Goal: Task Accomplishment & Management: Manage account settings

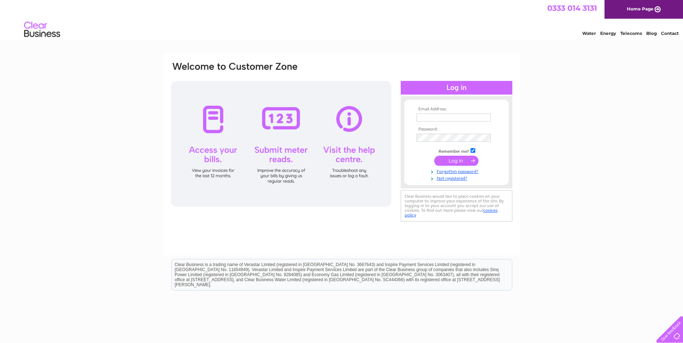
type input "gmcgowan@theeventtechnologygroup.co.uk"
click at [454, 160] on input "submit" at bounding box center [456, 161] width 44 height 10
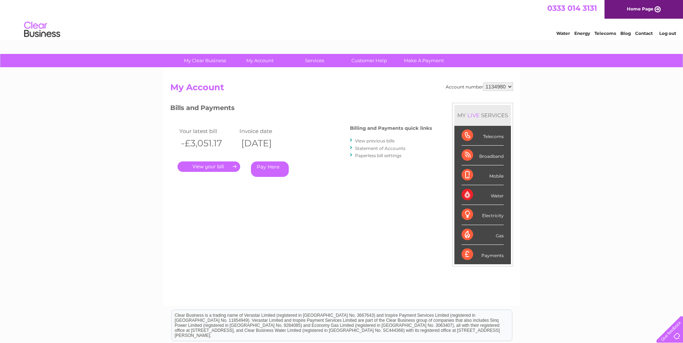
click at [375, 146] on link "Statement of Accounts" at bounding box center [380, 148] width 50 height 5
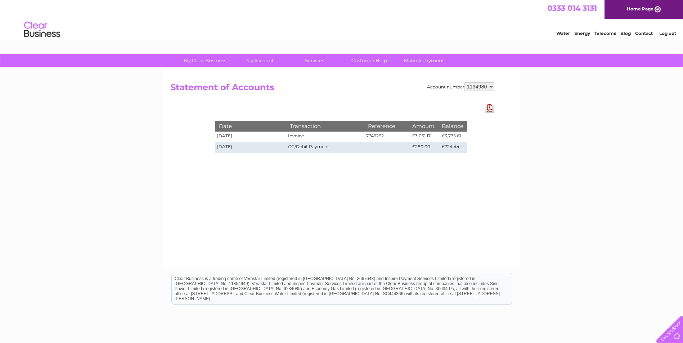
click at [448, 148] on td "-£724.44" at bounding box center [452, 148] width 29 height 11
drag, startPoint x: 448, startPoint y: 148, endPoint x: 441, endPoint y: 156, distance: 11.2
click at [441, 156] on div "Date Transaction Reference Amount Balance 12/05/2025 Invoice 7749292 -£3,051.17…" at bounding box center [341, 130] width 288 height 54
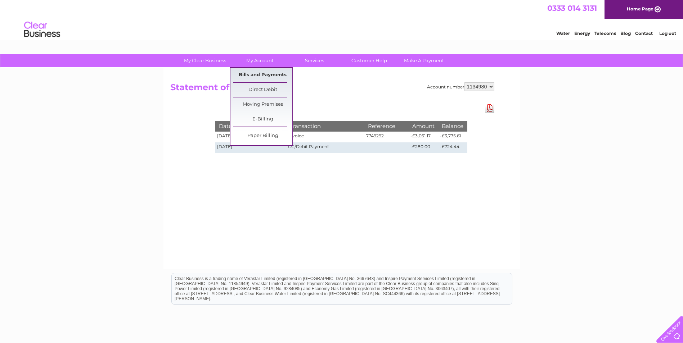
click at [267, 72] on link "Bills and Payments" at bounding box center [262, 75] width 59 height 14
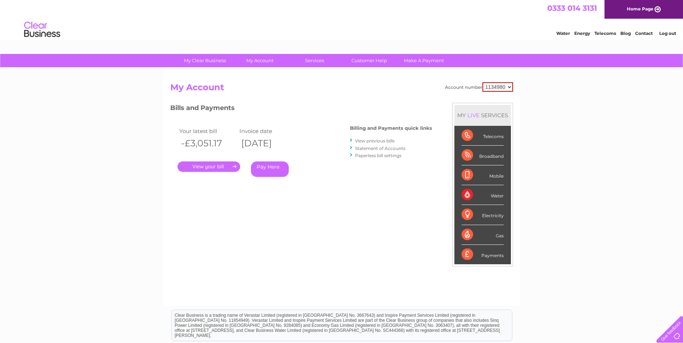
click at [239, 169] on link "." at bounding box center [208, 167] width 63 height 10
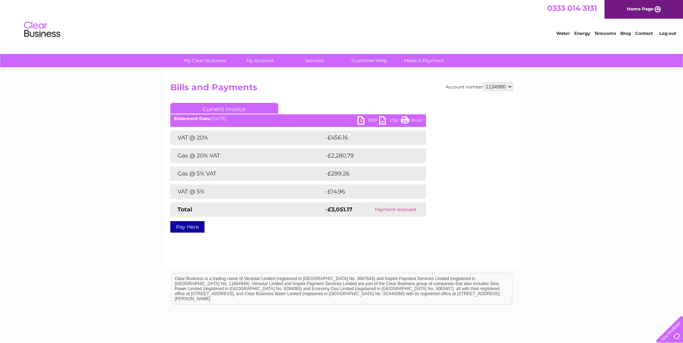
click at [363, 118] on link "PDF" at bounding box center [368, 121] width 22 height 10
click at [528, 231] on div "My Clear Business Login Details My Details My Preferences Link Account My Accou…" at bounding box center [341, 223] width 683 height 339
click at [419, 89] on h2 "Bills and Payments" at bounding box center [341, 89] width 343 height 14
click at [504, 87] on select "1134980" at bounding box center [498, 86] width 30 height 9
click at [504, 85] on select "1134980" at bounding box center [498, 86] width 30 height 9
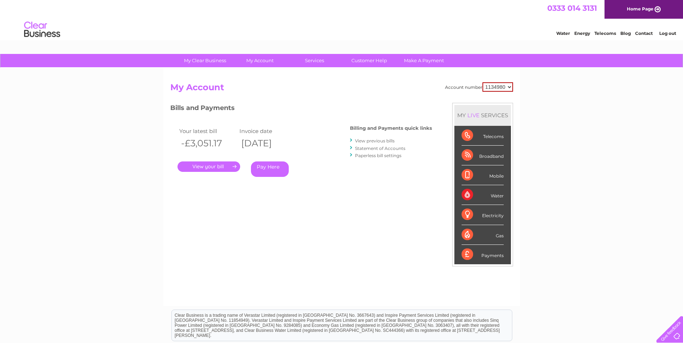
click at [376, 148] on link "Statement of Accounts" at bounding box center [380, 148] width 50 height 5
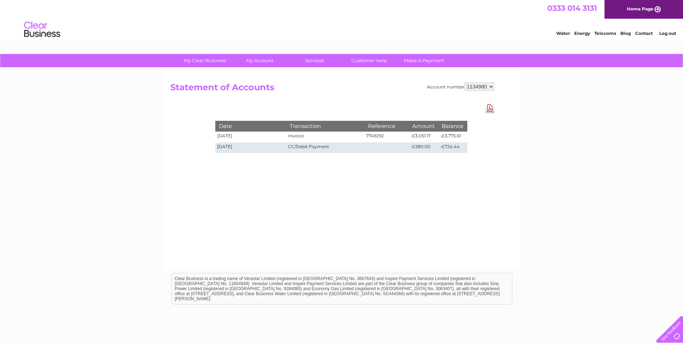
click at [436, 140] on td "-£3,051.17" at bounding box center [424, 137] width 30 height 11
click at [491, 88] on select "1134980" at bounding box center [479, 86] width 30 height 9
click at [490, 89] on select "1134980" at bounding box center [479, 86] width 30 height 9
click at [492, 111] on link "Download Pdf" at bounding box center [489, 108] width 9 height 10
click at [477, 167] on div "Account number 1134980 Statement of Accounts Download Pdf Date Transaction Refe…" at bounding box center [341, 169] width 356 height 202
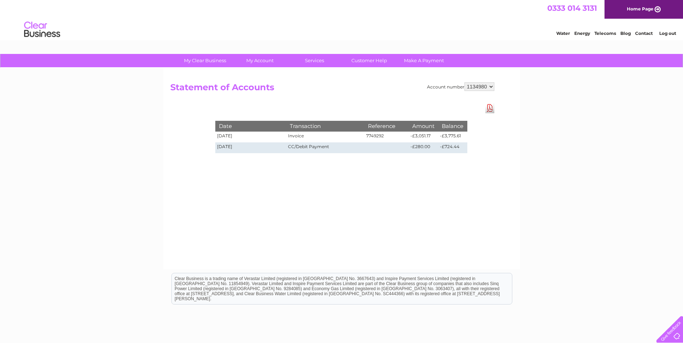
click at [380, 224] on div "Account number 1134980 Statement of Accounts Download Pdf Date Transaction Refe…" at bounding box center [341, 169] width 356 height 202
drag, startPoint x: 456, startPoint y: 150, endPoint x: 234, endPoint y: 148, distance: 222.4
click at [234, 148] on tr "30/10/2024 CC/Debit Payment -£280.00 -£724.44" at bounding box center [341, 148] width 252 height 11
click at [491, 145] on div "Account number 1134980 Statement of Accounts Download Pdf Date Transaction Refe…" at bounding box center [341, 169] width 356 height 202
click at [576, 119] on div "My Clear Business Login Details My Details My Preferences Link Account My Accou…" at bounding box center [341, 223] width 683 height 339
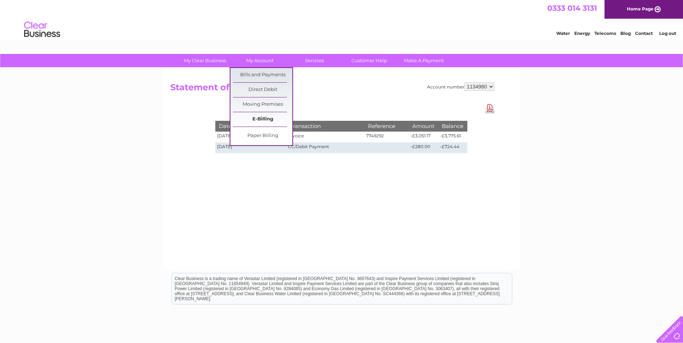
click at [260, 118] on link "E-Billing" at bounding box center [262, 119] width 59 height 14
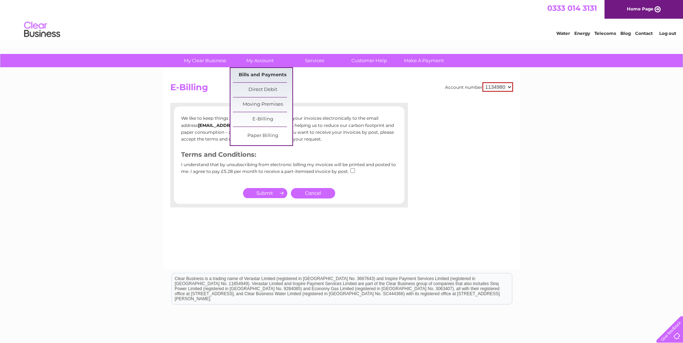
click at [262, 74] on link "Bills and Payments" at bounding box center [262, 75] width 59 height 14
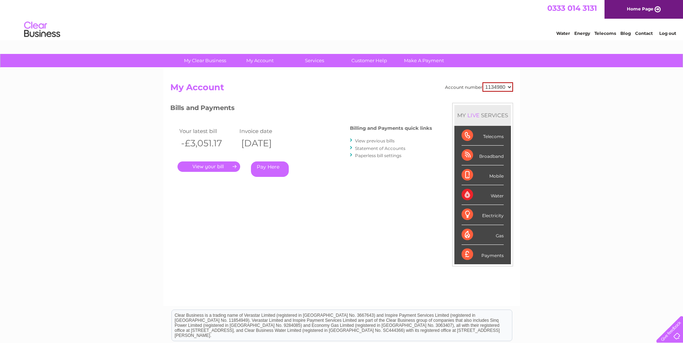
click at [369, 140] on link "View previous bills" at bounding box center [375, 140] width 40 height 5
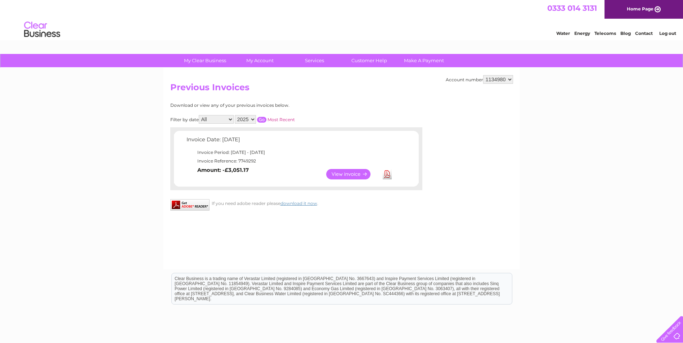
click at [241, 119] on select "2025 2024 2023 2022" at bounding box center [245, 119] width 21 height 9
click at [242, 119] on select "2025 2024 2023 2022" at bounding box center [245, 119] width 21 height 9
click at [243, 118] on select "2025 2024 2023 2022" at bounding box center [245, 119] width 21 height 9
select select "2024"
click at [235, 115] on select "2025 2024 2023 2022" at bounding box center [245, 119] width 21 height 9
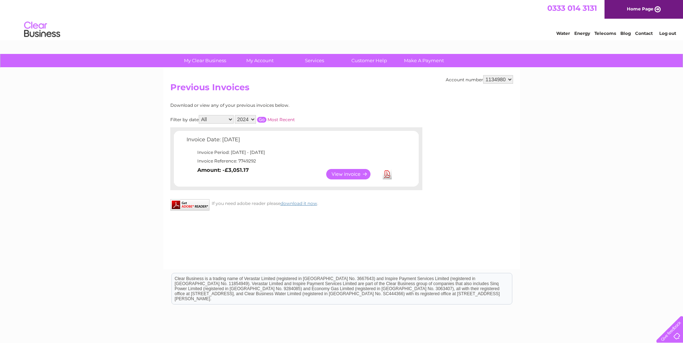
click at [264, 121] on input "button" at bounding box center [261, 120] width 9 height 6
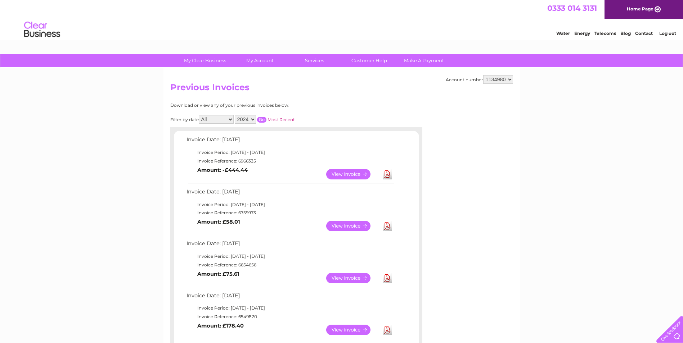
click at [236, 221] on b "Amount: £58.01" at bounding box center [218, 222] width 43 height 6
click at [341, 175] on link "View" at bounding box center [352, 174] width 53 height 10
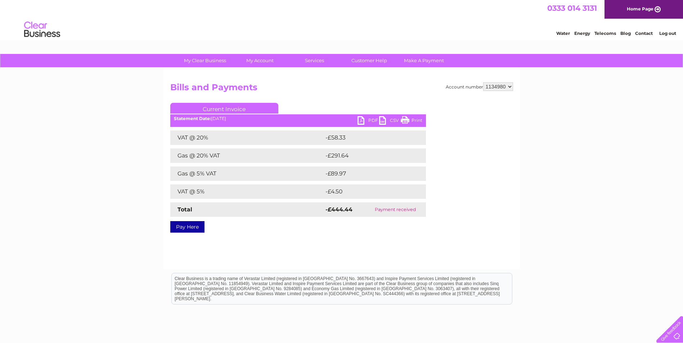
click at [360, 123] on link "PDF" at bounding box center [368, 121] width 22 height 10
click at [610, 127] on div "My Clear Business Login Details My Details My Preferences Link Account My Accou…" at bounding box center [341, 223] width 683 height 339
click at [168, 80] on div "Account number 1134980 Bills and Payments Current Invoice PDF CSV Print VAT @ 2…" at bounding box center [341, 169] width 356 height 202
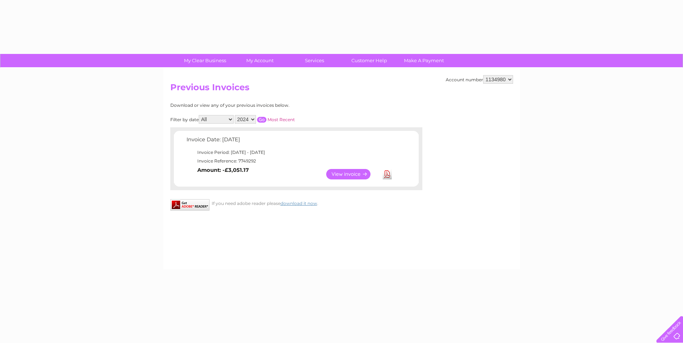
select select "2024"
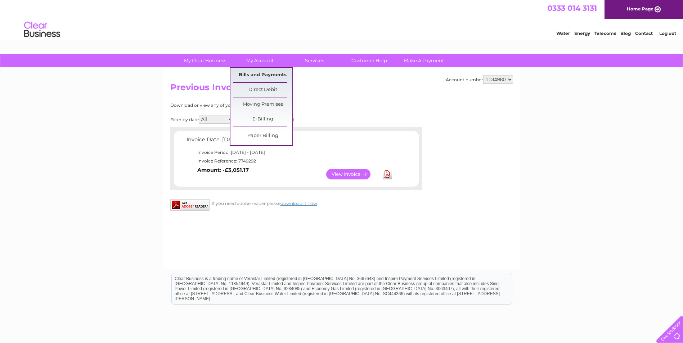
click at [266, 75] on link "Bills and Payments" at bounding box center [262, 75] width 59 height 14
click at [254, 70] on link "Bills and Payments" at bounding box center [262, 75] width 59 height 14
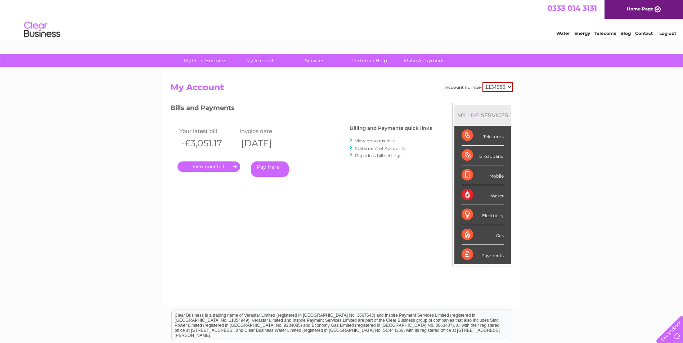
click at [400, 146] on link "Statement of Accounts" at bounding box center [380, 148] width 50 height 5
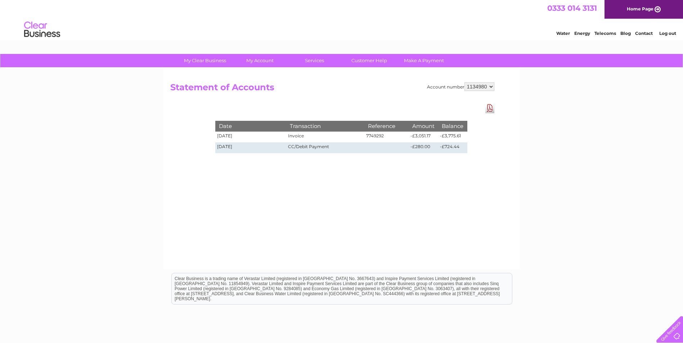
click at [428, 85] on div "Account number 1134980" at bounding box center [460, 86] width 67 height 9
drag, startPoint x: 423, startPoint y: 85, endPoint x: 457, endPoint y: 86, distance: 33.5
click at [457, 86] on div "Account number 1134980 Statement of Accounts Download Pdf Date Transaction Refe…" at bounding box center [332, 89] width 324 height 14
click at [455, 86] on div "Account number 1134980" at bounding box center [460, 86] width 67 height 9
click at [449, 86] on div "Account number 1134980" at bounding box center [460, 86] width 67 height 9
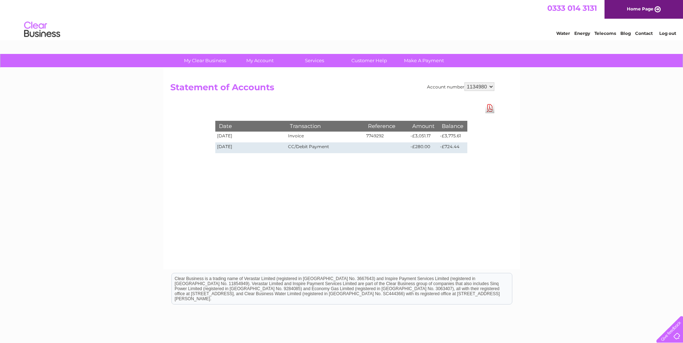
click at [449, 86] on div "Account number 1134980" at bounding box center [460, 86] width 67 height 9
drag, startPoint x: 449, startPoint y: 86, endPoint x: 429, endPoint y: 86, distance: 19.4
click at [429, 86] on div "Account number 1134980" at bounding box center [460, 86] width 67 height 9
drag, startPoint x: 429, startPoint y: 86, endPoint x: 456, endPoint y: 88, distance: 26.7
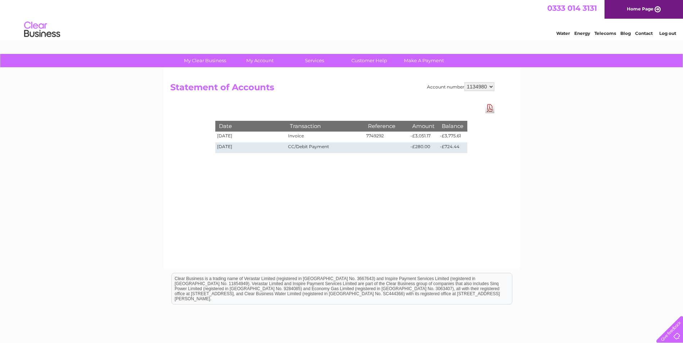
click at [456, 88] on div "Account number 1134980" at bounding box center [460, 86] width 67 height 9
drag, startPoint x: 456, startPoint y: 88, endPoint x: 517, endPoint y: 88, distance: 60.8
click at [517, 88] on div "Account number 1134980 Statement of Accounts Download Pdf Date Transaction Refe…" at bounding box center [341, 169] width 356 height 202
click at [400, 281] on div "Clear Business is a trading name of Verastar Limited (registered in [GEOGRAPHIC…" at bounding box center [342, 289] width 340 height 31
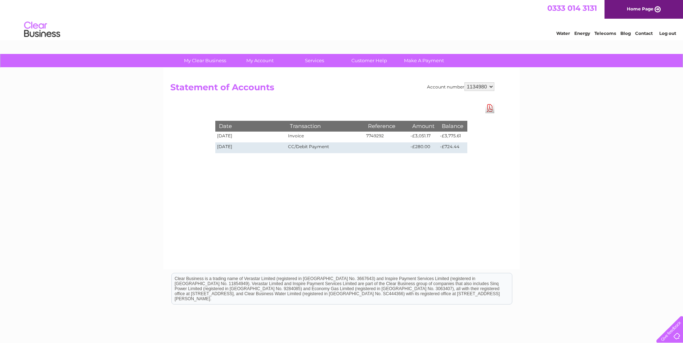
click at [448, 136] on td "-£3,775.61" at bounding box center [452, 137] width 29 height 11
copy td "3,775.61"
click at [570, 104] on div "My Clear Business Login Details My Details My Preferences Link Account My Accou…" at bounding box center [341, 223] width 683 height 339
click at [555, 119] on div "My Clear Business Login Details My Details My Preferences Link Account My Accou…" at bounding box center [341, 223] width 683 height 339
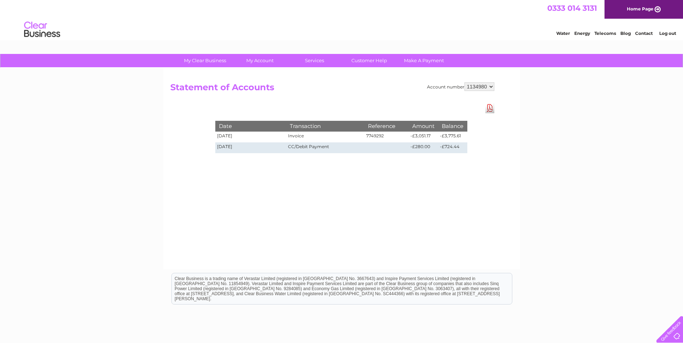
click at [591, 125] on div "My Clear Business Login Details My Details My Preferences Link Account My Accou…" at bounding box center [341, 223] width 683 height 339
click at [547, 106] on div "My Clear Business Login Details My Details My Preferences Link Account My Accou…" at bounding box center [341, 223] width 683 height 339
click at [455, 135] on td "-£3,775.61" at bounding box center [452, 137] width 29 height 11
drag, startPoint x: 455, startPoint y: 135, endPoint x: 500, endPoint y: 133, distance: 44.3
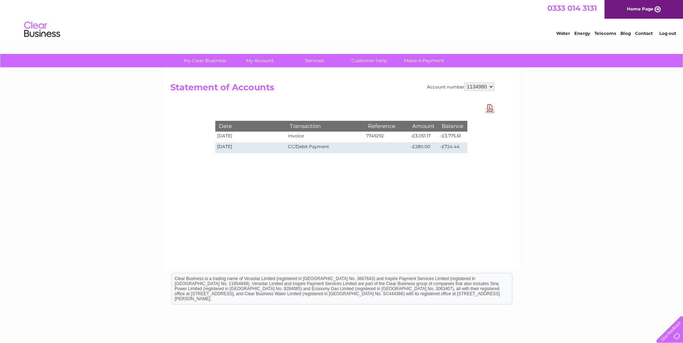
click at [500, 133] on div "Account number 1134980 Statement of Accounts Download Pdf Date Transaction Refe…" at bounding box center [341, 169] width 356 height 202
click at [446, 134] on td "-£3,775.61" at bounding box center [452, 137] width 29 height 11
drag, startPoint x: 446, startPoint y: 134, endPoint x: 513, endPoint y: 136, distance: 67.0
click at [513, 136] on div "Account number 1134980 Statement of Accounts Download Pdf Date Transaction Refe…" at bounding box center [341, 169] width 356 height 202
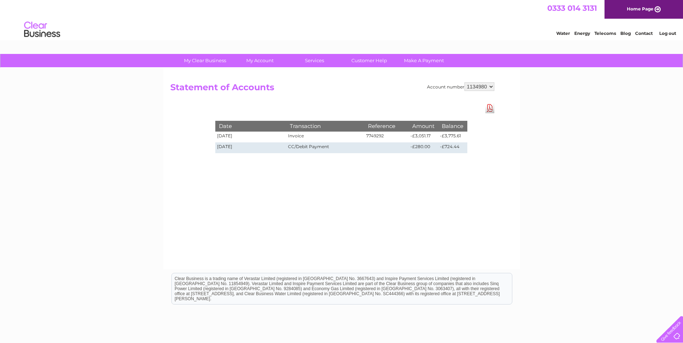
click at [394, 199] on div "Account number 1134980 Statement of Accounts Download Pdf Date Transaction Refe…" at bounding box center [341, 169] width 356 height 202
drag, startPoint x: 413, startPoint y: 192, endPoint x: 419, endPoint y: 200, distance: 9.5
click at [414, 192] on div "Account number 1134980 Statement of Accounts Download Pdf Date Transaction Refe…" at bounding box center [341, 169] width 356 height 202
click at [423, 203] on div "Account number 1134980 Statement of Accounts Download Pdf Date Transaction Refe…" at bounding box center [341, 169] width 356 height 202
click at [394, 150] on td at bounding box center [386, 148] width 45 height 11
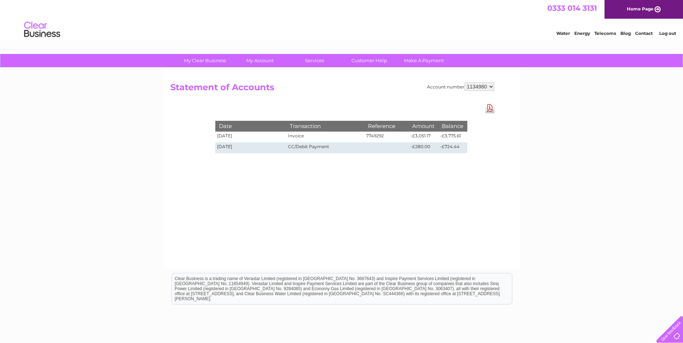
click at [363, 176] on div "Account number 1134980 Statement of Accounts Download Pdf Date Transaction Refe…" at bounding box center [341, 169] width 356 height 202
click at [347, 128] on th "Transaction" at bounding box center [325, 126] width 78 height 10
click at [498, 146] on div "Account number 1134980 Statement of Accounts Download Pdf Date Transaction Refe…" at bounding box center [341, 169] width 356 height 202
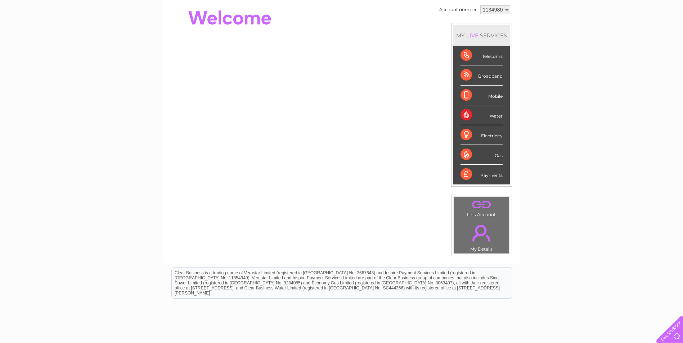
scroll to position [72, 0]
click at [466, 152] on div "Gas" at bounding box center [481, 155] width 42 height 20
